Goal: Task Accomplishment & Management: Understand process/instructions

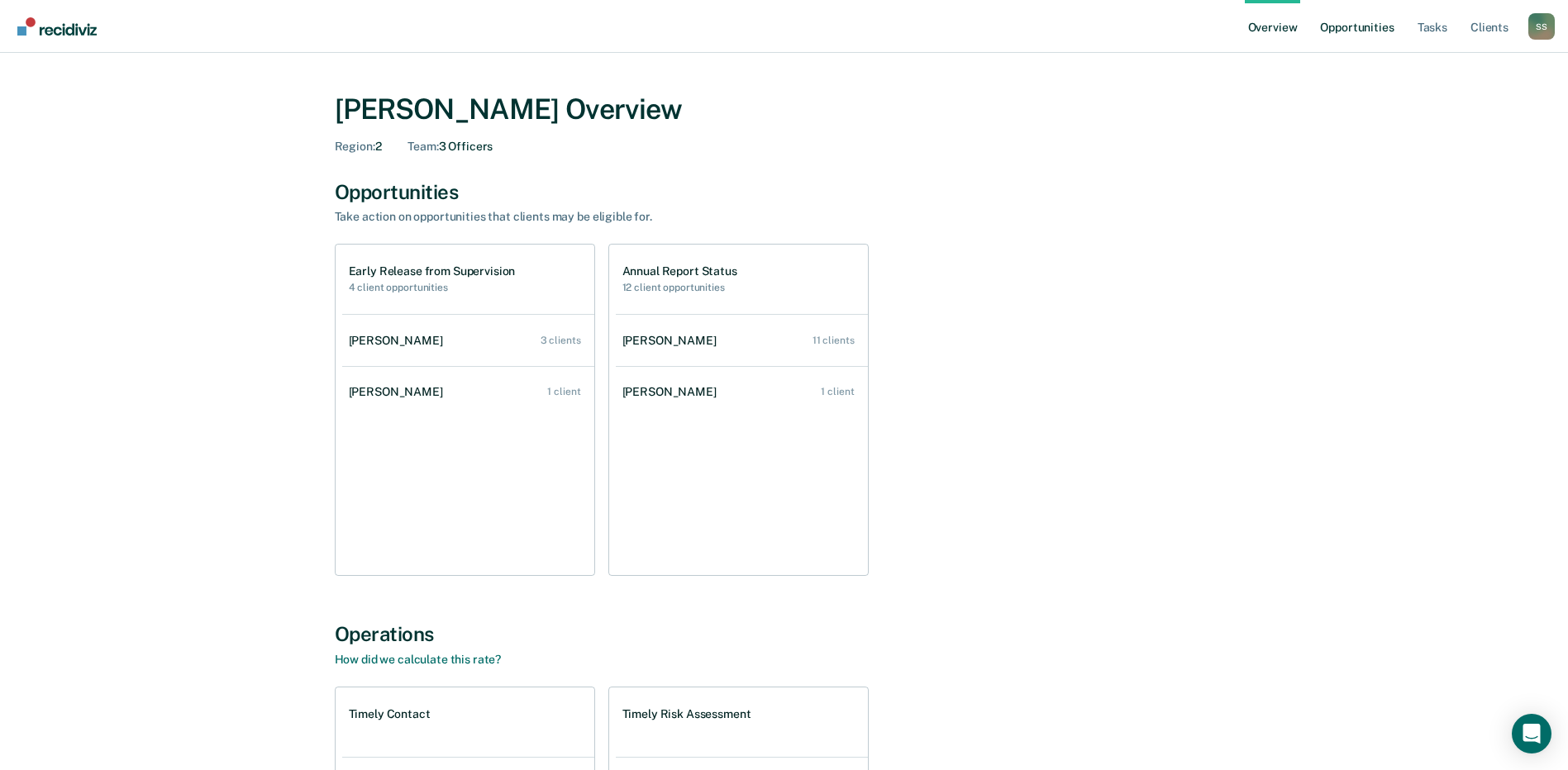
click at [1377, 28] on link "Opportunities" at bounding box center [1357, 26] width 80 height 53
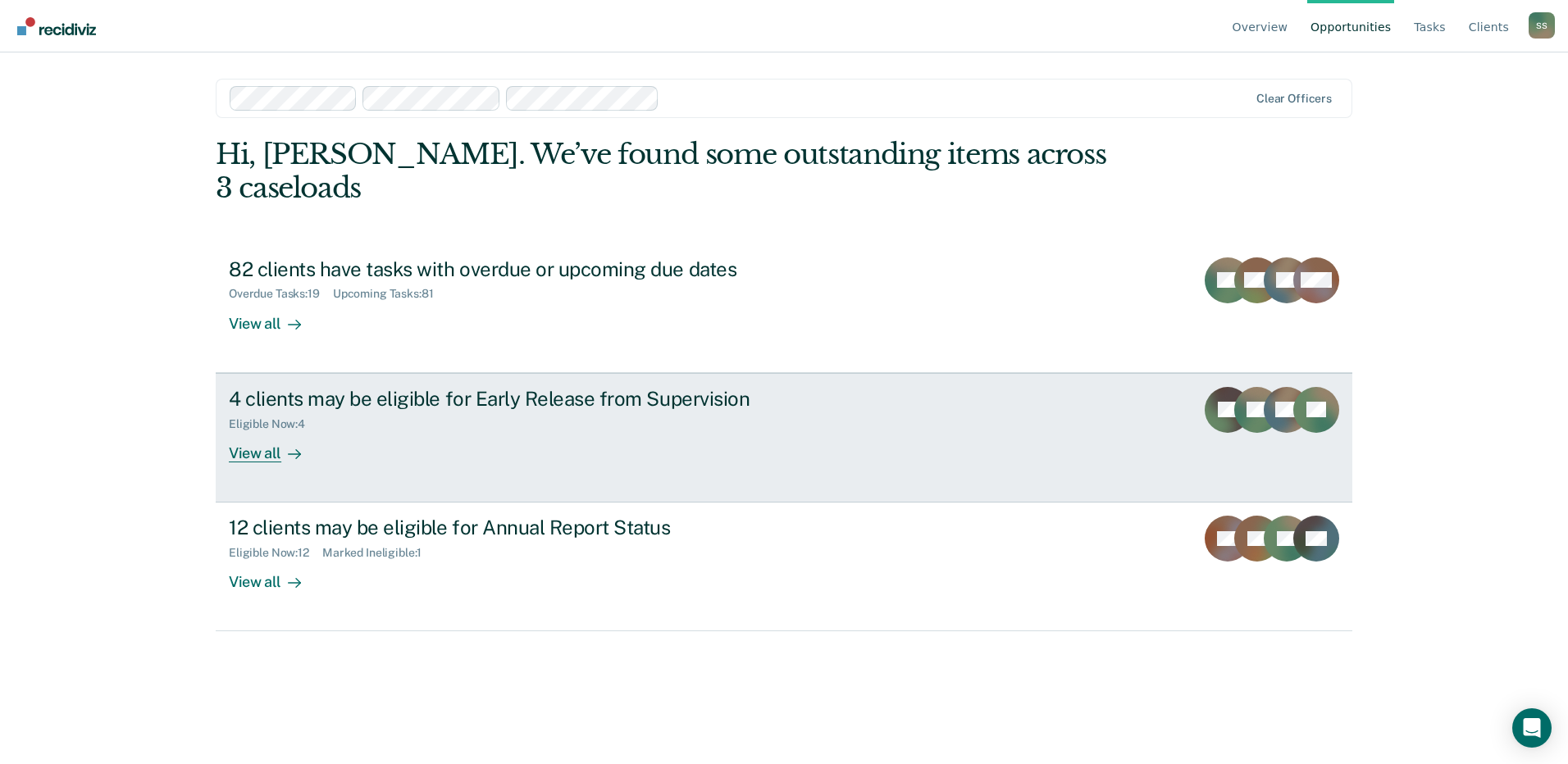
click at [266, 431] on div "View all" at bounding box center [274, 447] width 92 height 32
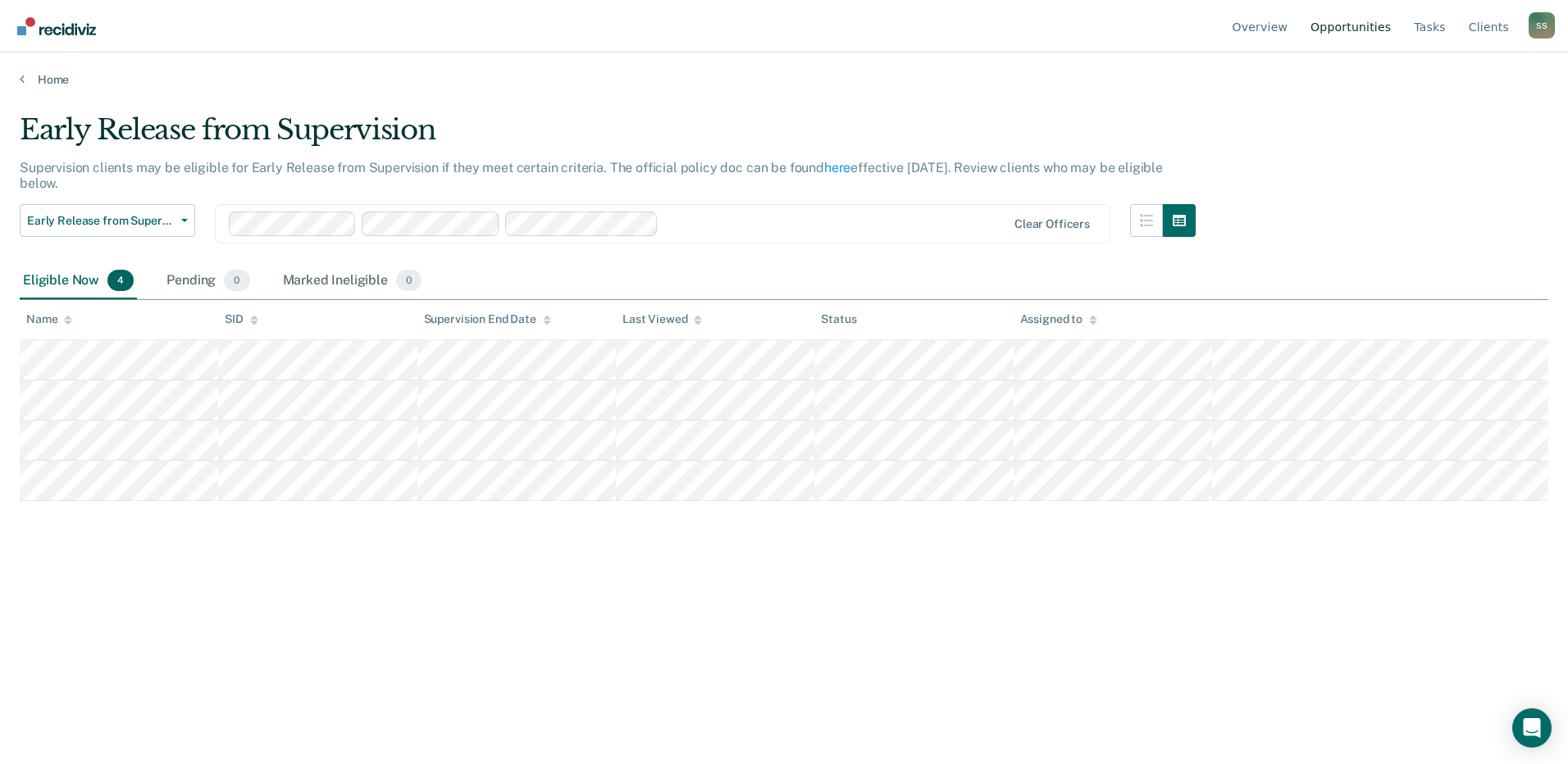
click at [1363, 22] on link "Opportunities" at bounding box center [1350, 26] width 87 height 53
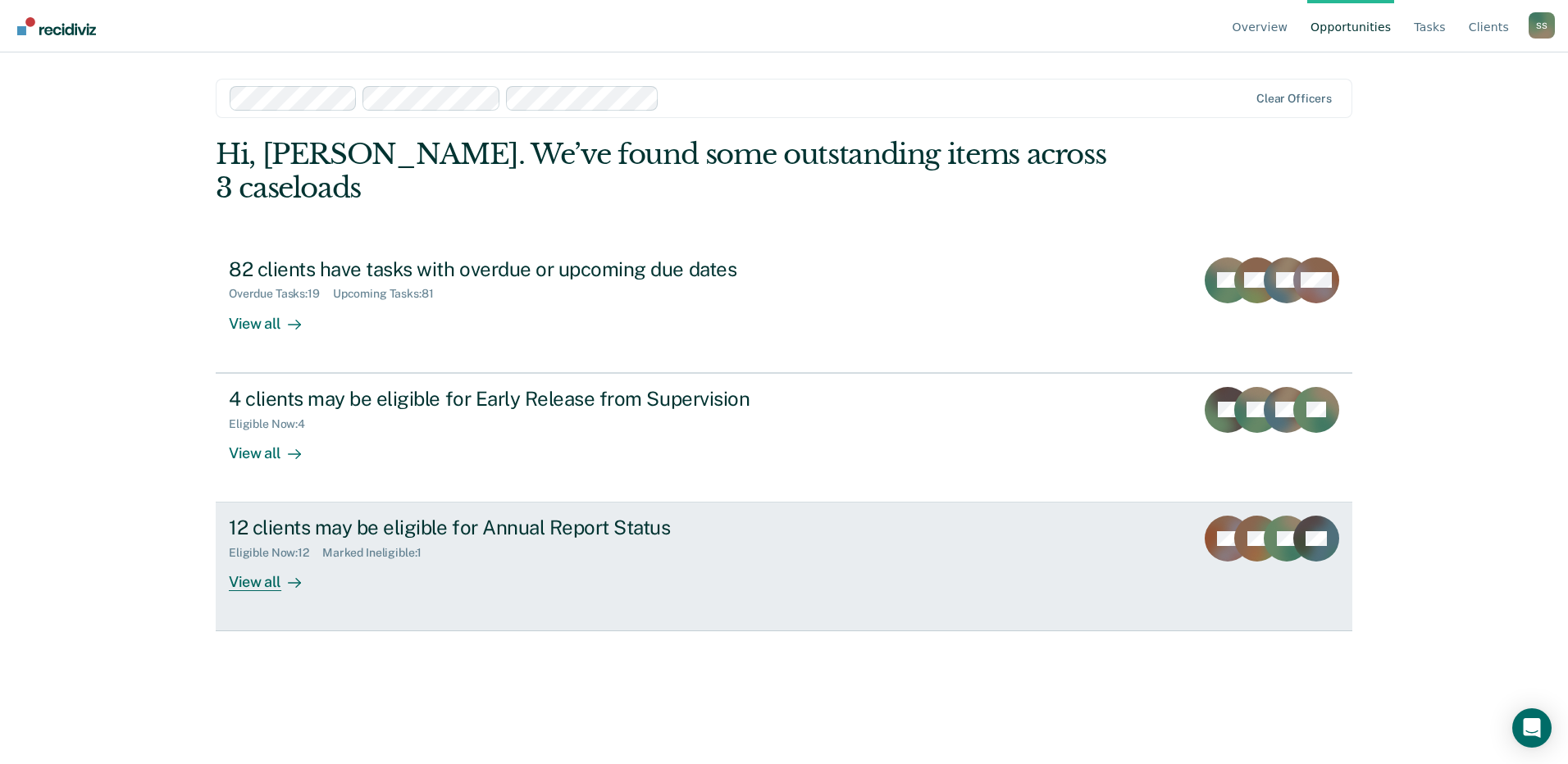
click at [271, 560] on div "View all" at bounding box center [274, 576] width 92 height 32
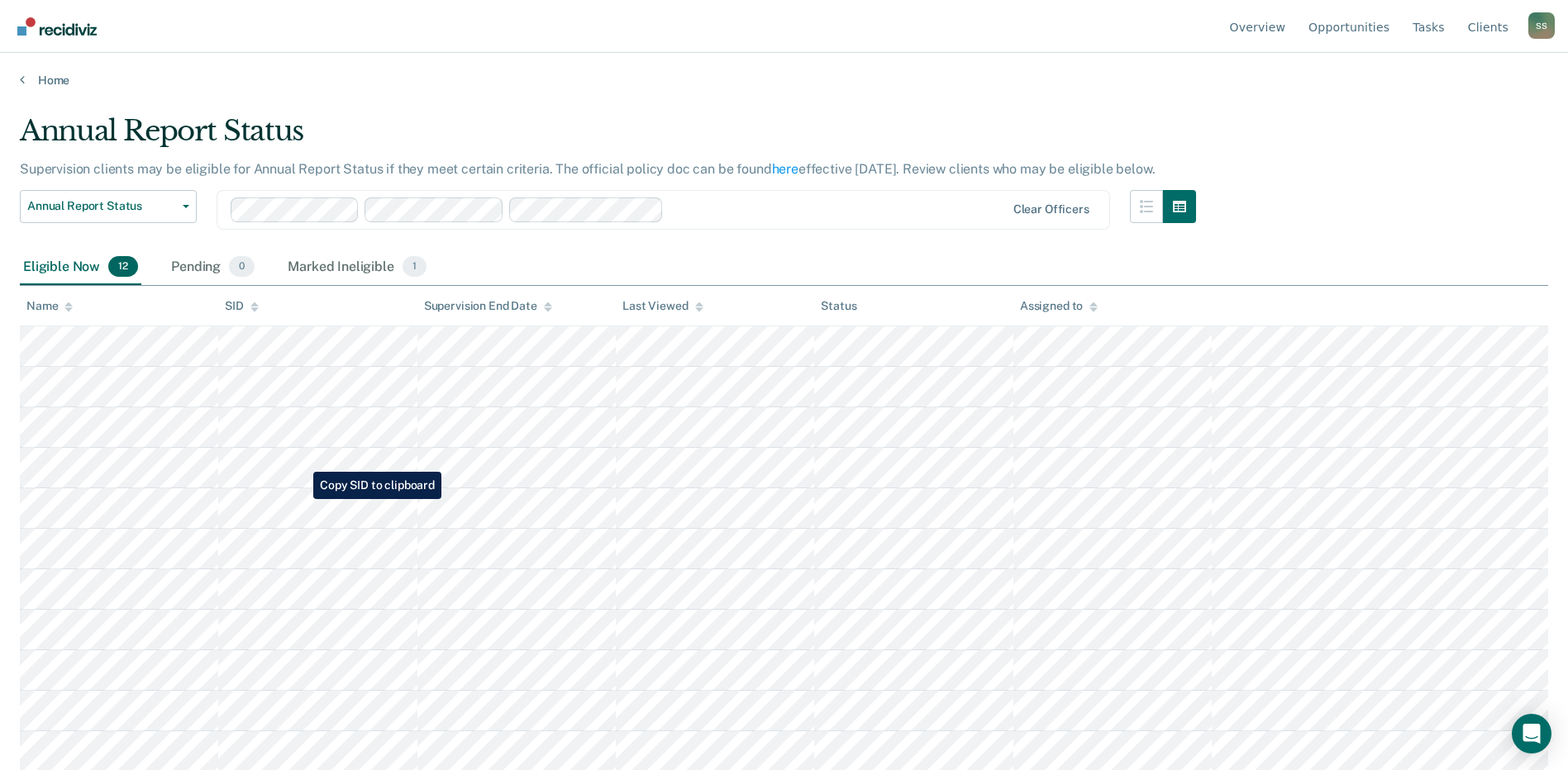
scroll to position [42, 0]
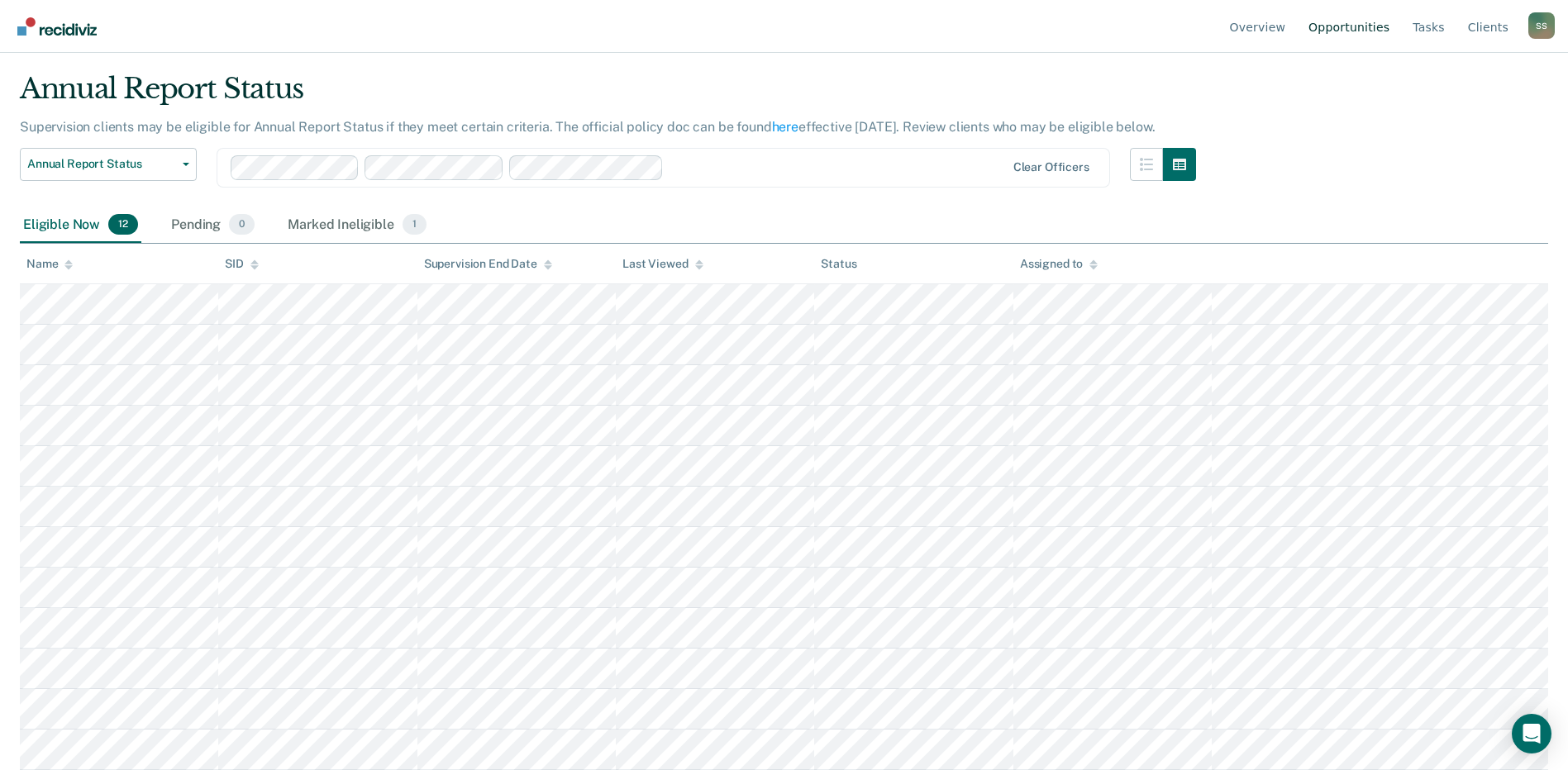
click at [1338, 24] on link "Opportunities" at bounding box center [1349, 26] width 88 height 53
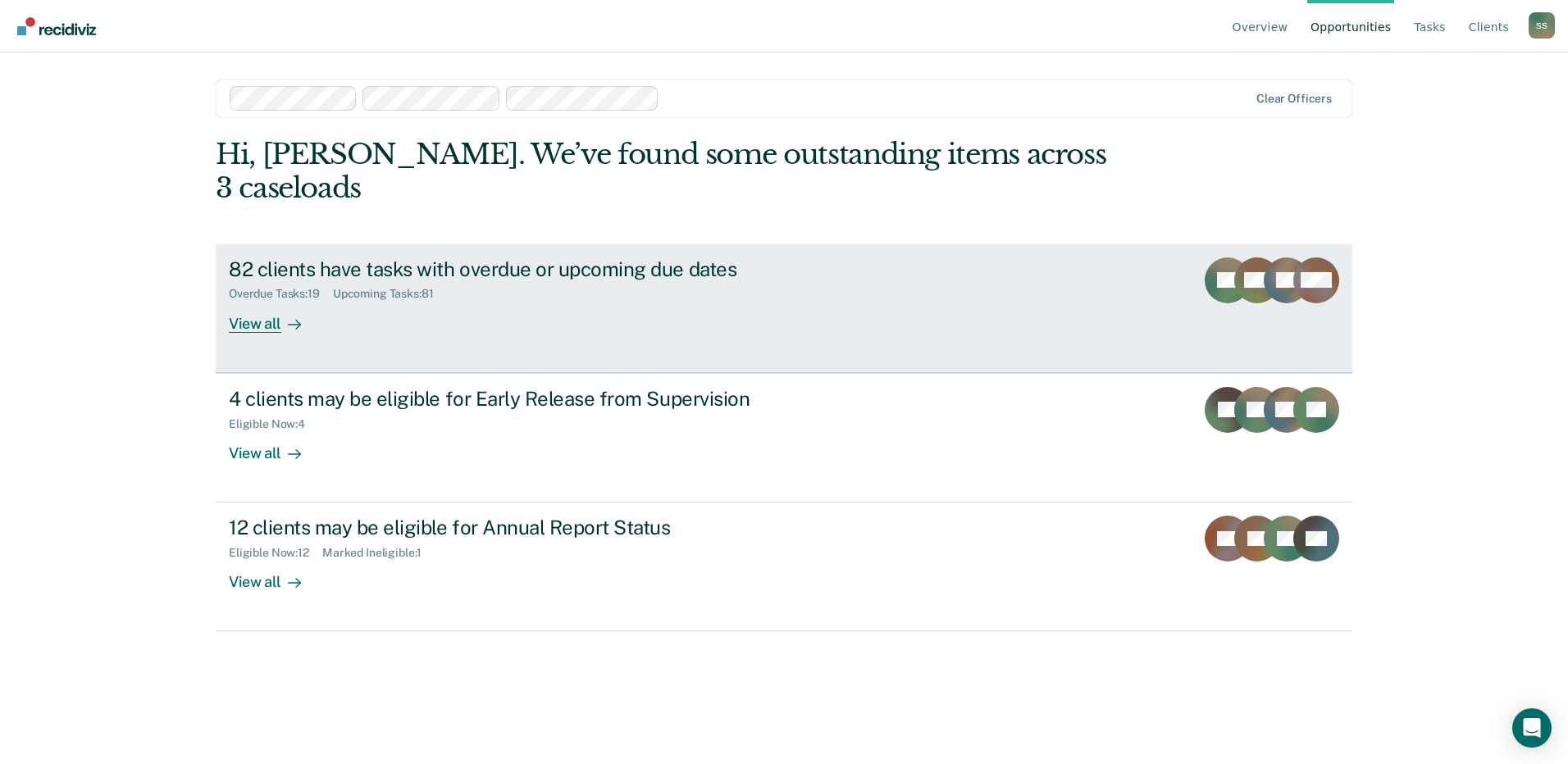
click at [246, 301] on div "View all" at bounding box center [274, 317] width 92 height 32
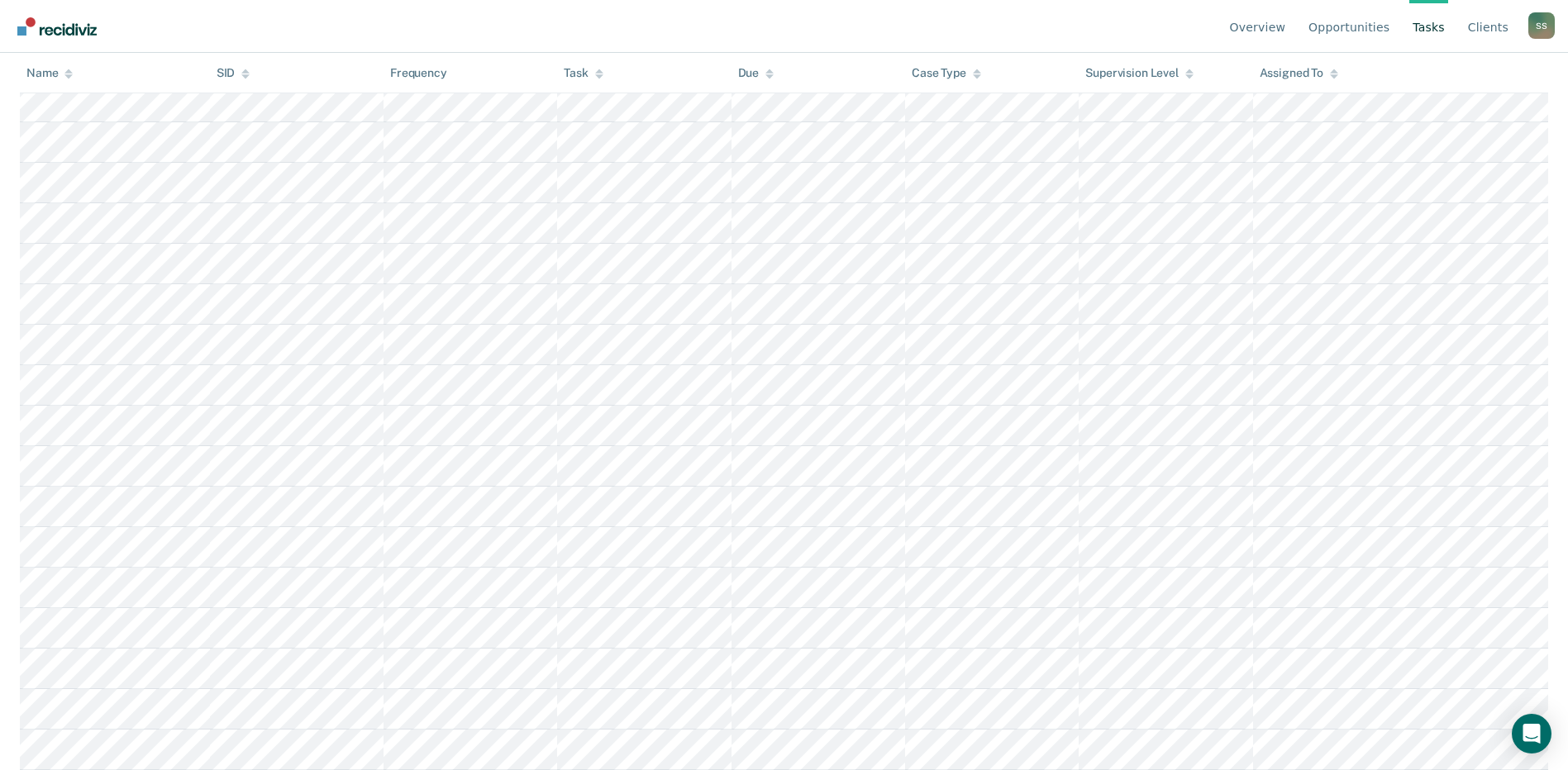
scroll to position [661, 0]
